Goal: Task Accomplishment & Management: Use online tool/utility

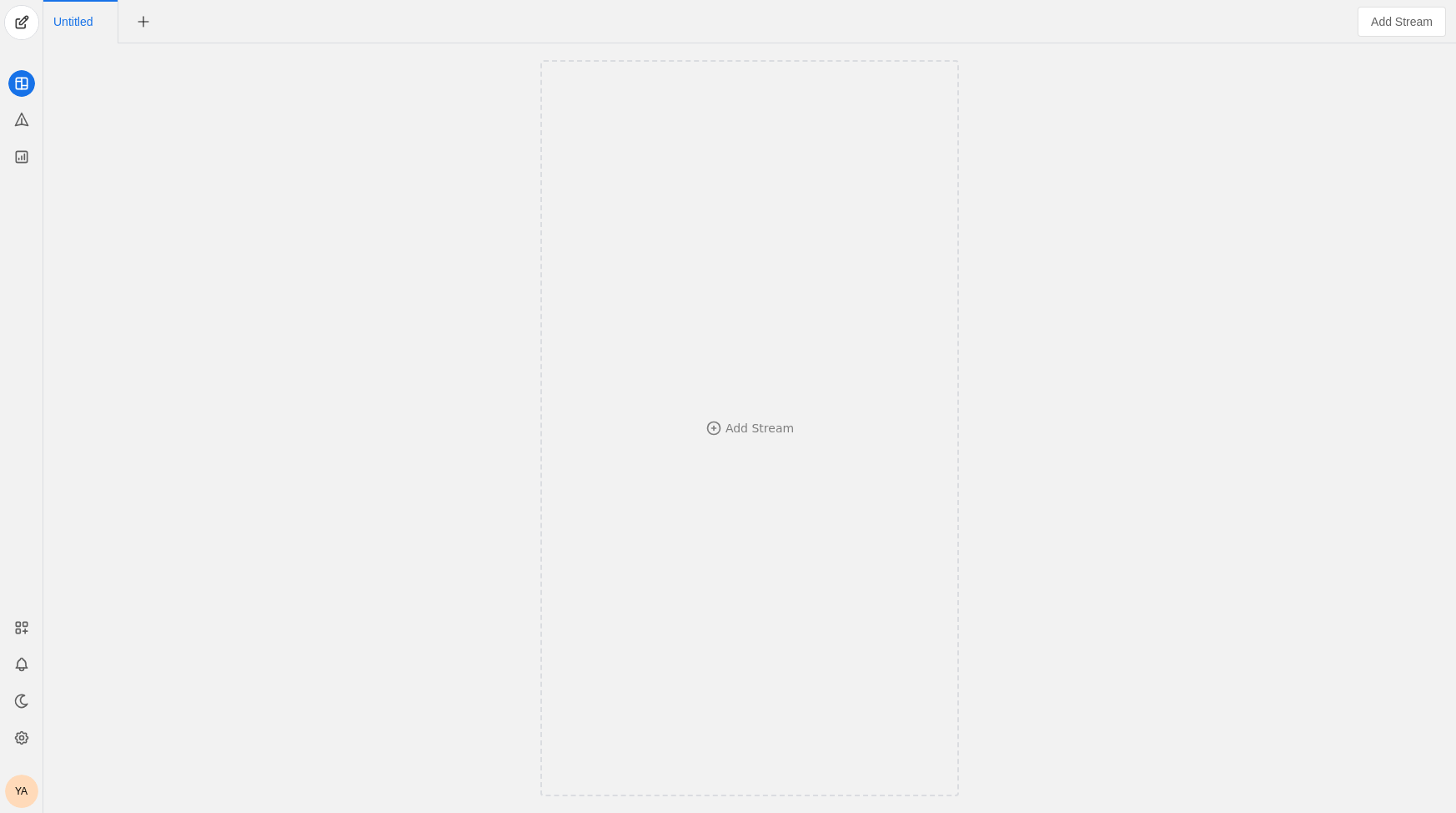
click at [13, 793] on div "YA" at bounding box center [21, 790] width 33 height 33
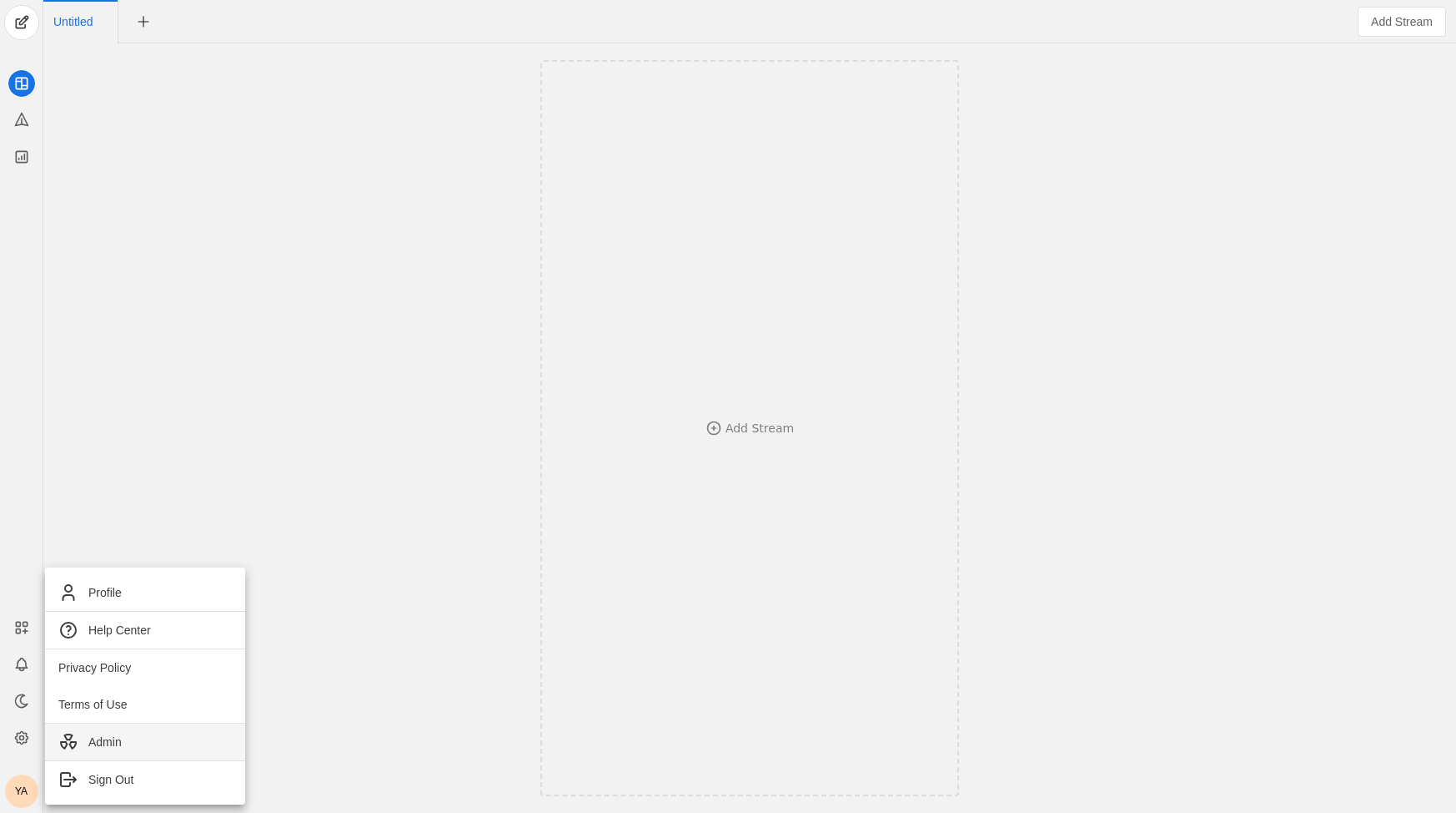
click at [78, 737] on span "Admin" at bounding box center [145, 741] width 173 height 20
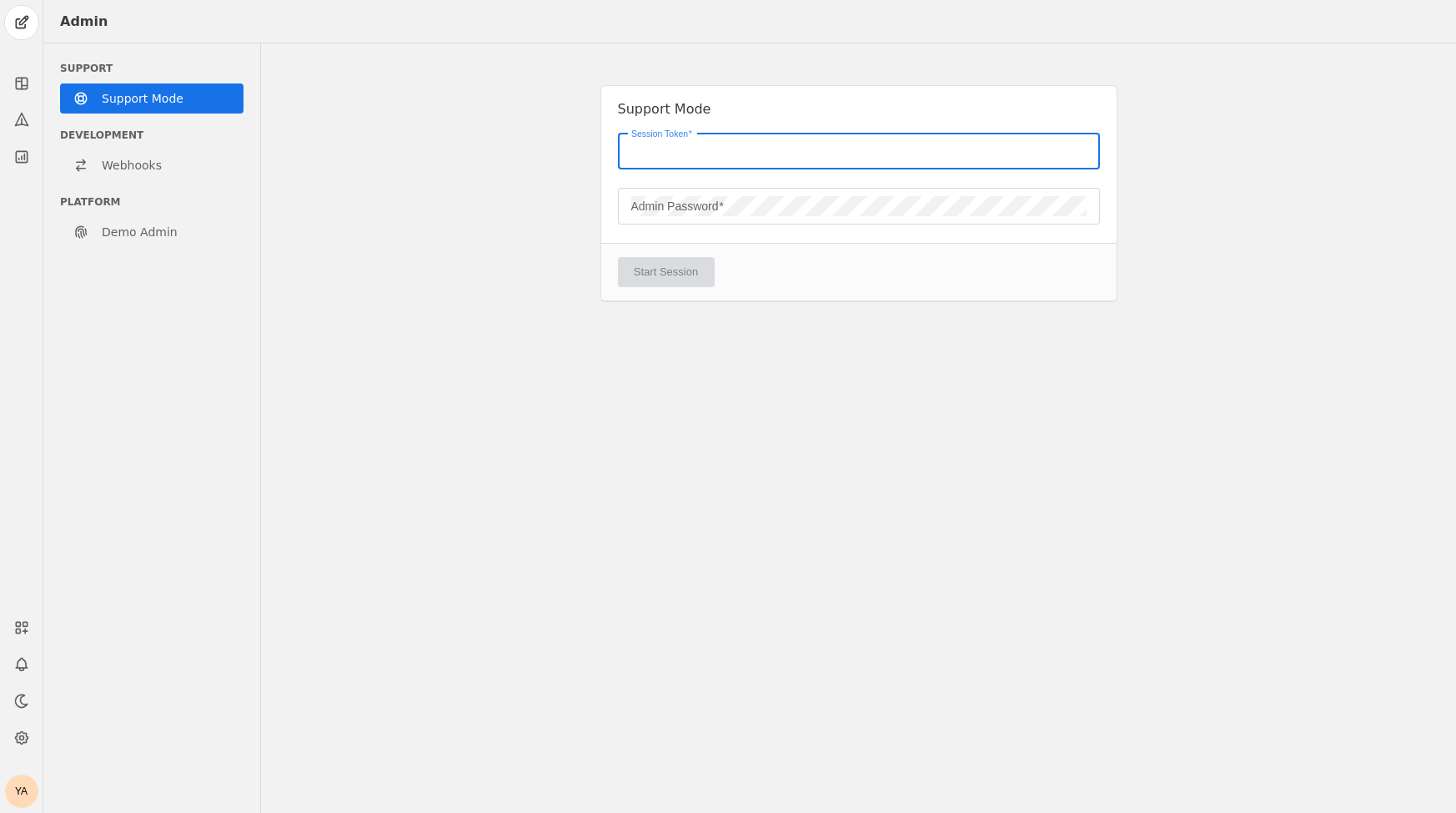
click at [844, 141] on input "Session Token" at bounding box center [858, 151] width 455 height 20
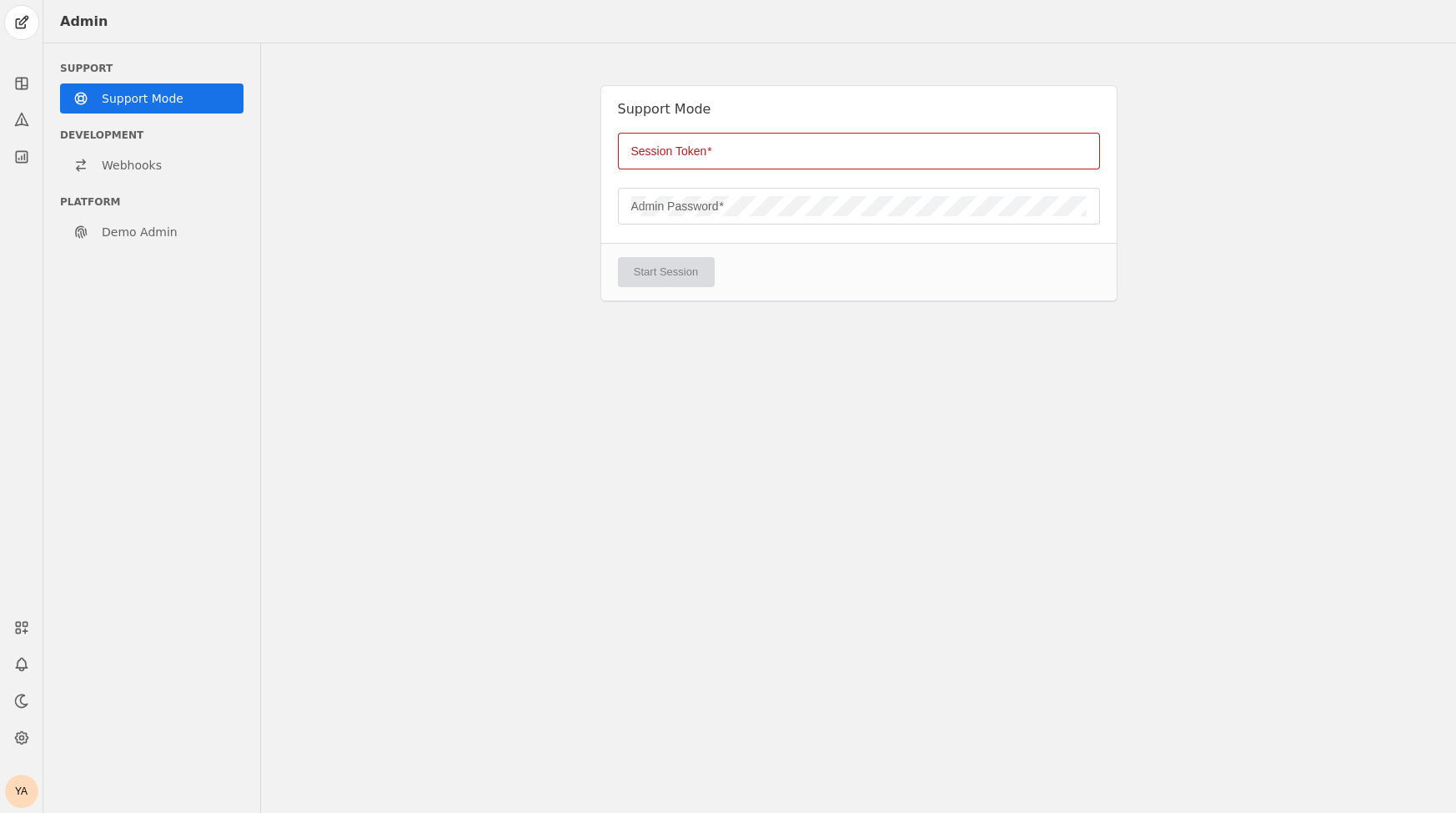
click at [1118, 177] on div "Support Mode Session Token Admin Password Start Session" at bounding box center [858, 428] width 1195 height 769
click at [752, 152] on input "Session Token" at bounding box center [858, 151] width 455 height 20
paste input "84GZ0M2LBEXFH4A7WQZFDHYGNS75VA6H"
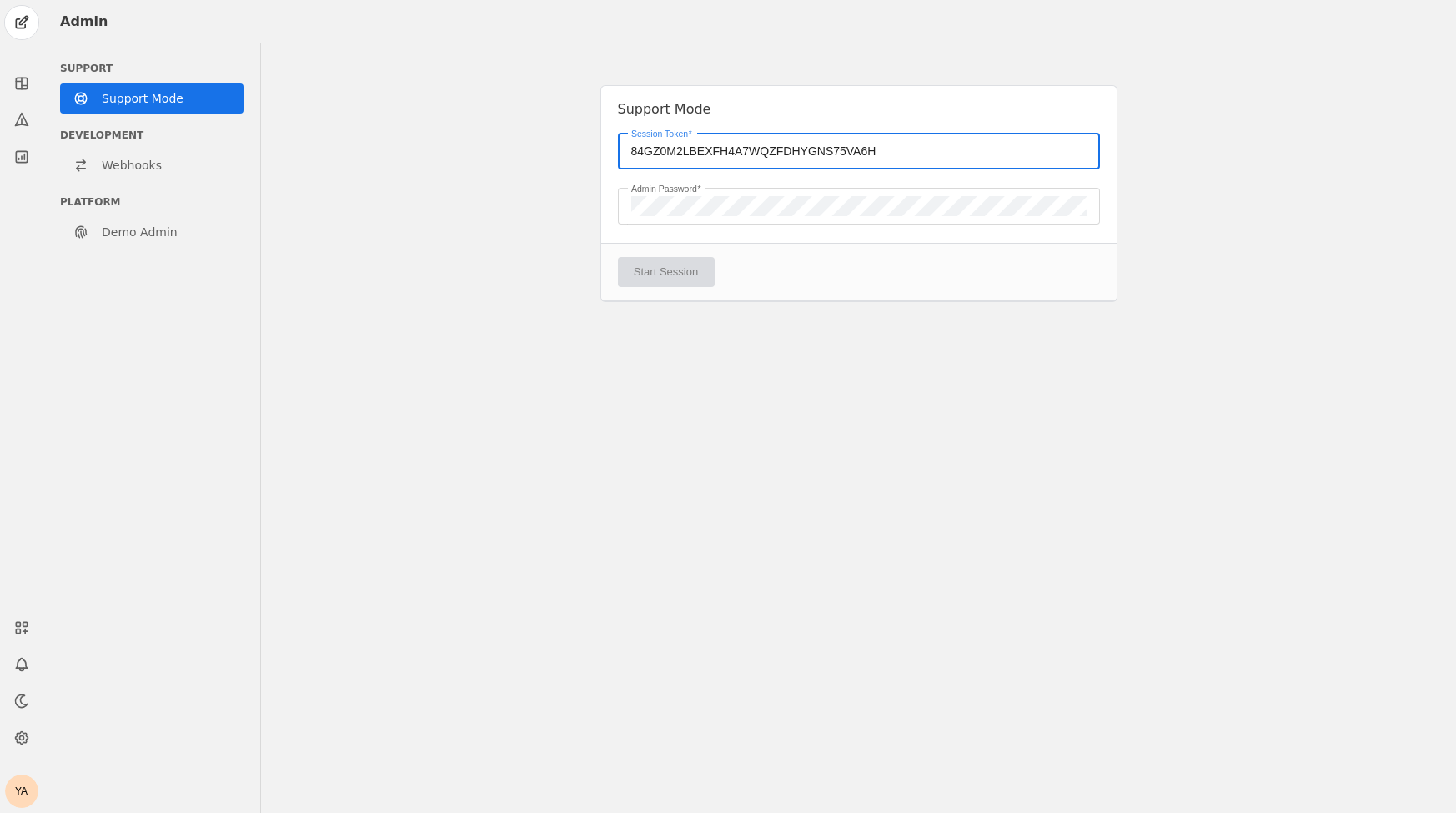
type input "84GZ0M2LBEXFH4A7WQZFDHYGNS75VA6H"
click at [833, 368] on div "Support Mode Session Token 84GZ0M2LBEXFH4A7WQZFDHYGNS75VA6H Admin Password Star…" at bounding box center [858, 428] width 1195 height 769
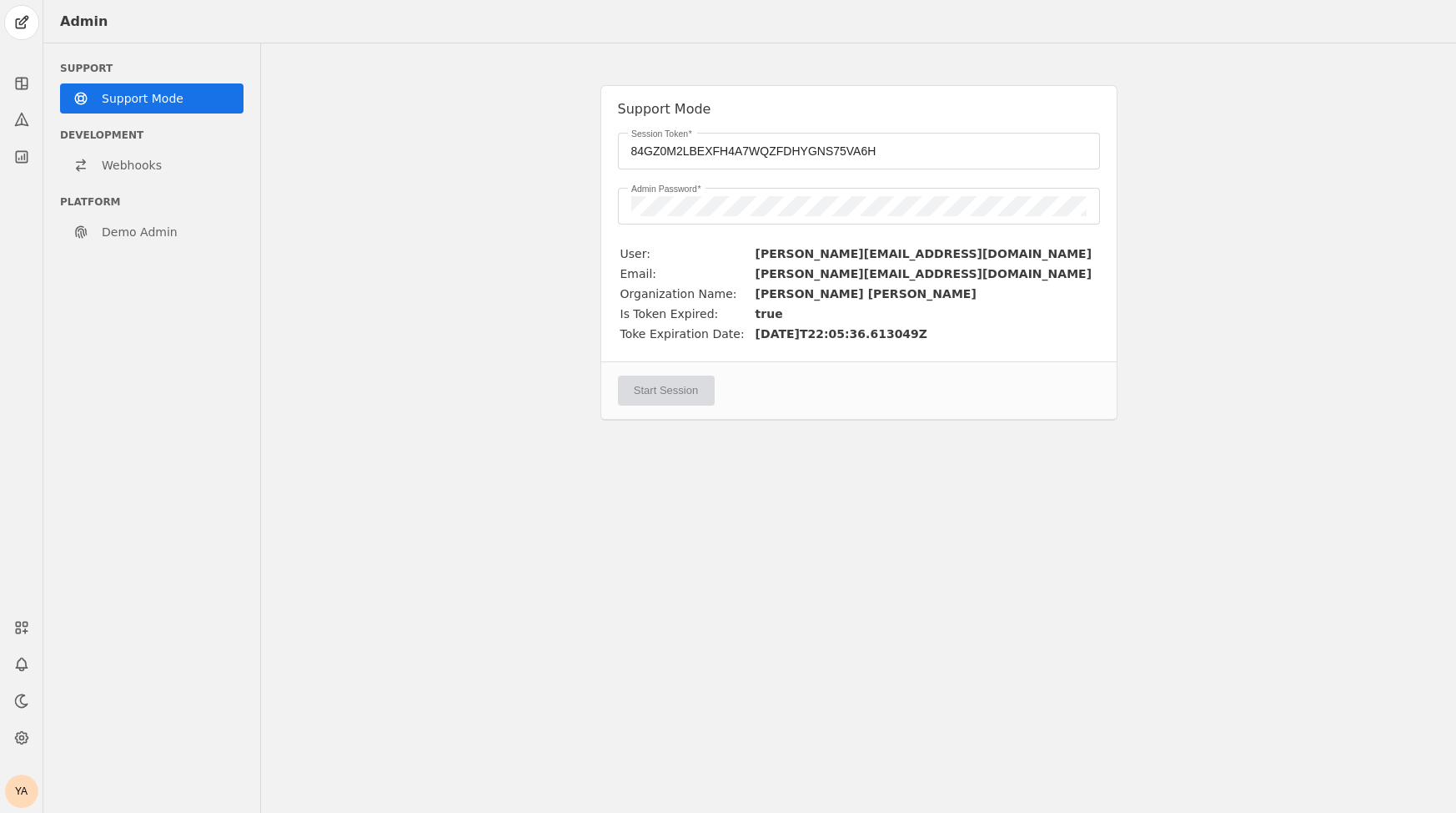
click at [673, 378] on div "Start Session" at bounding box center [859, 391] width 516 height 58
click at [970, 149] on input "84GZ0M2LBEXFH4A7WQZFDHYGNS75VA6H" at bounding box center [858, 151] width 455 height 20
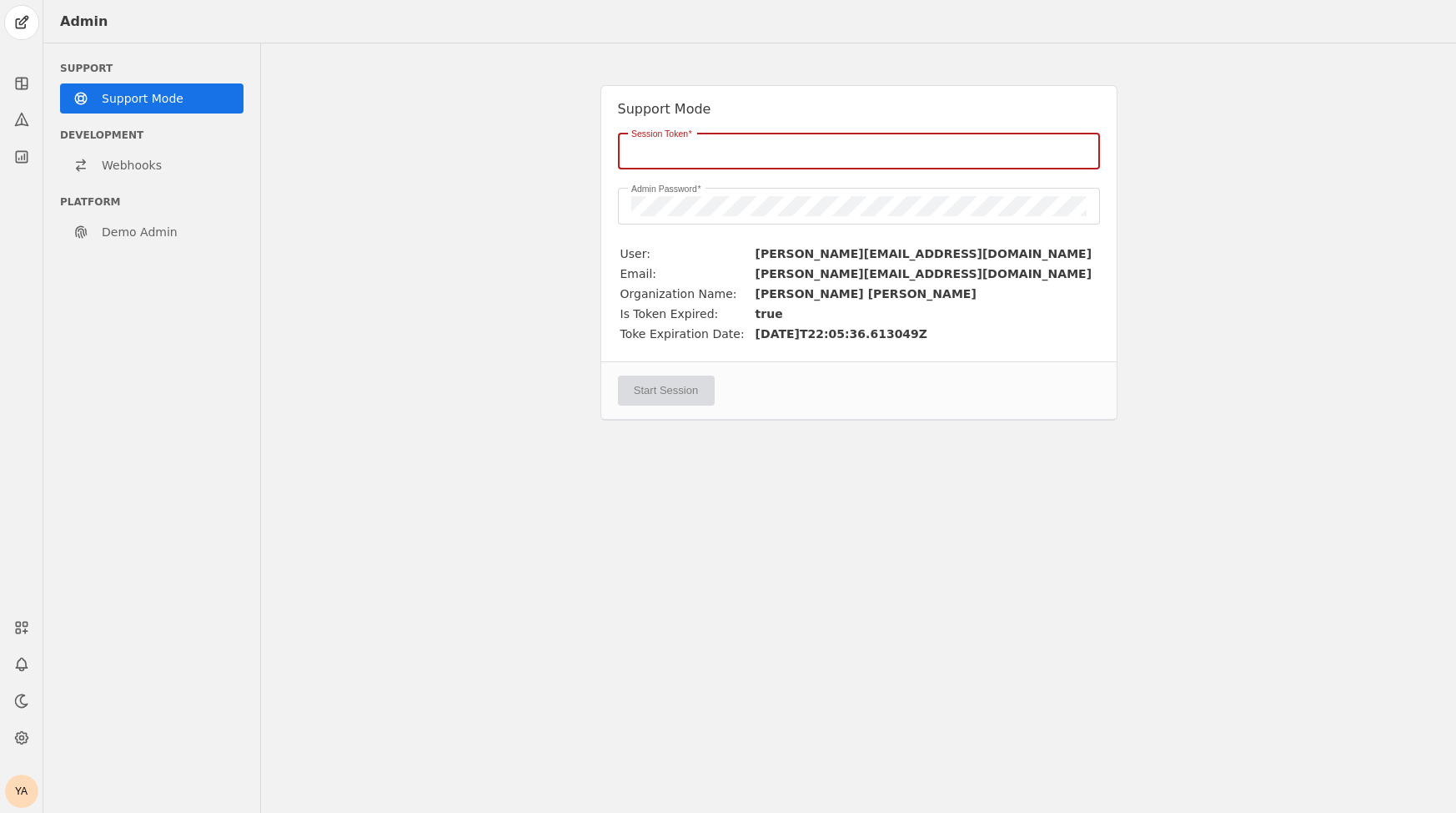
click at [1110, 276] on div "Session Token Admin Password User: faye.bugovics@avisonyoung.com Email: faye.bu…" at bounding box center [859, 238] width 516 height 212
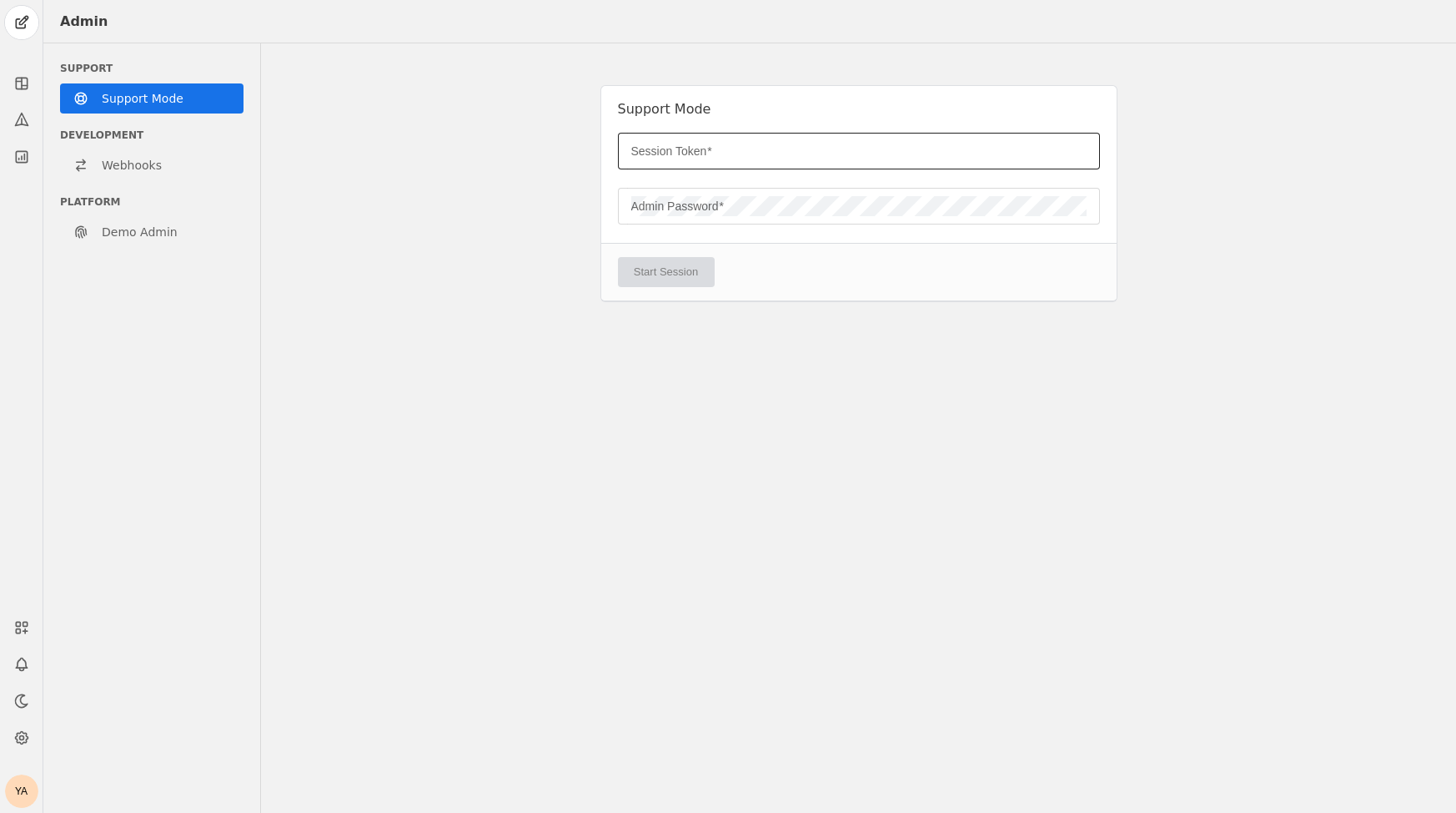
click at [818, 156] on input "Session Token" at bounding box center [858, 151] width 455 height 20
paste input "84GZ0M2LBEXFH4A7WQZFDHYGNS75VA6H"
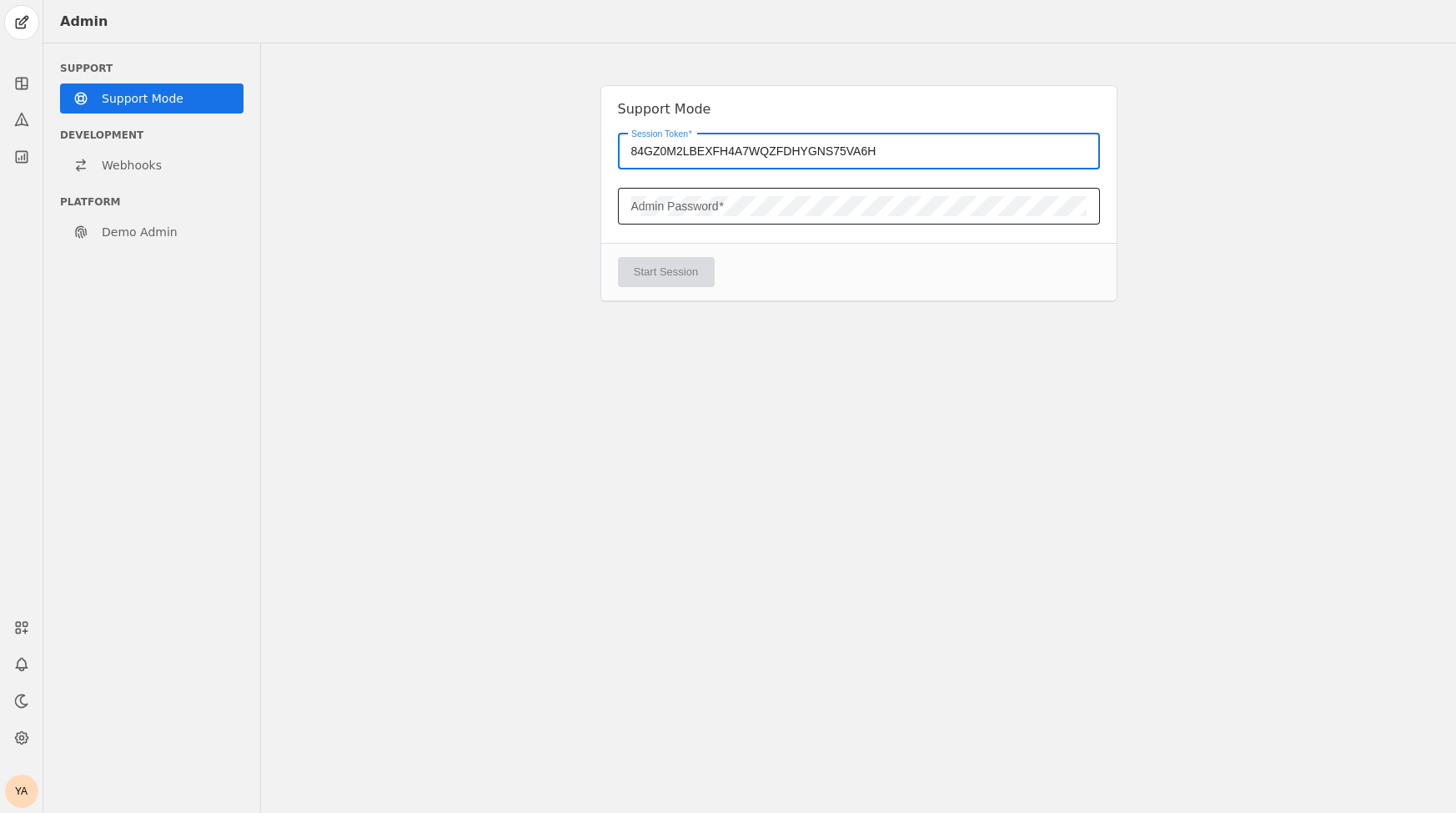
type input "84GZ0M2LBEXFH4A7WQZFDHYGNS75VA6H"
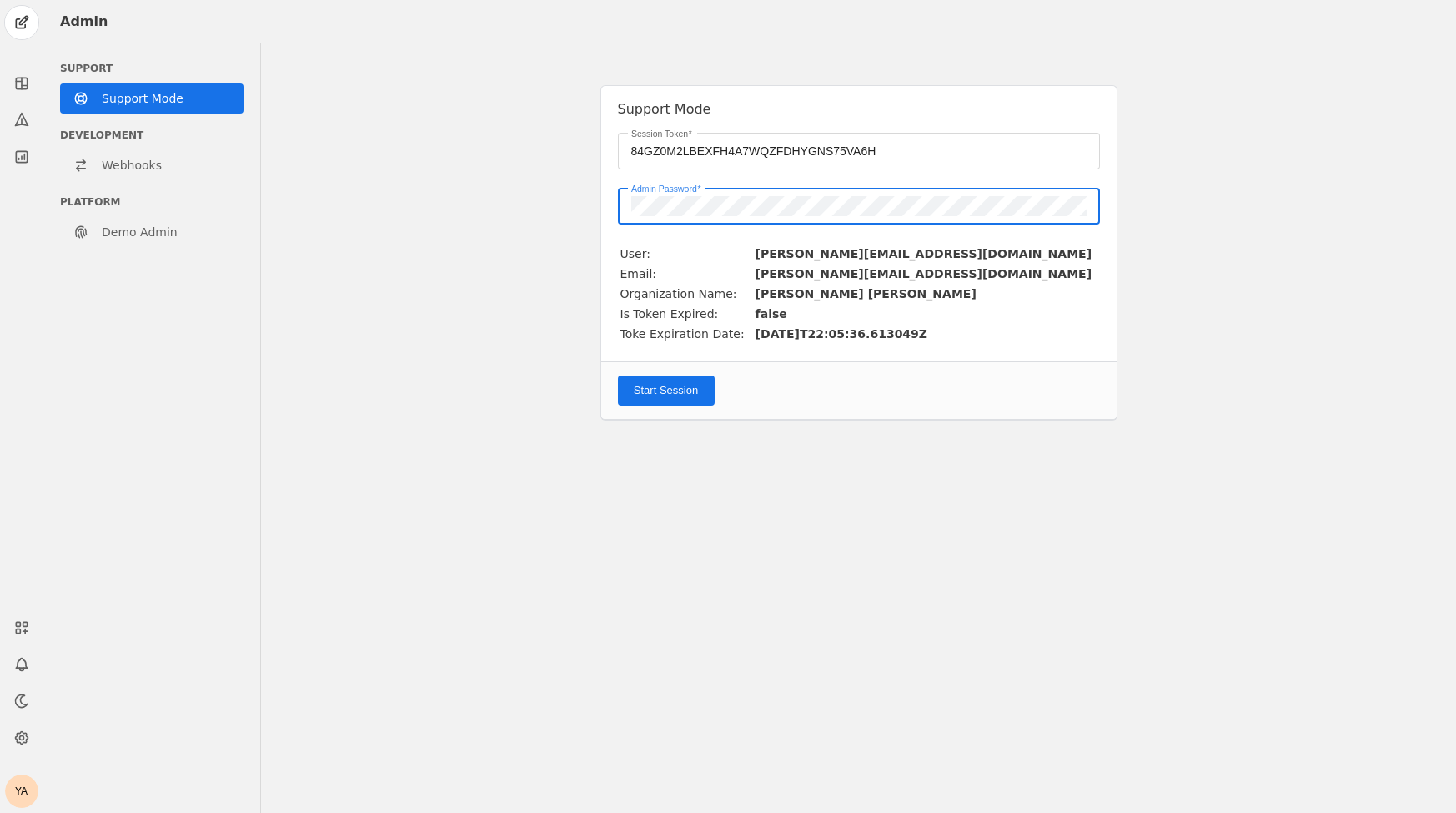
click at [659, 399] on span "submit" at bounding box center [666, 391] width 97 height 30
